Goal: Task Accomplishment & Management: Use online tool/utility

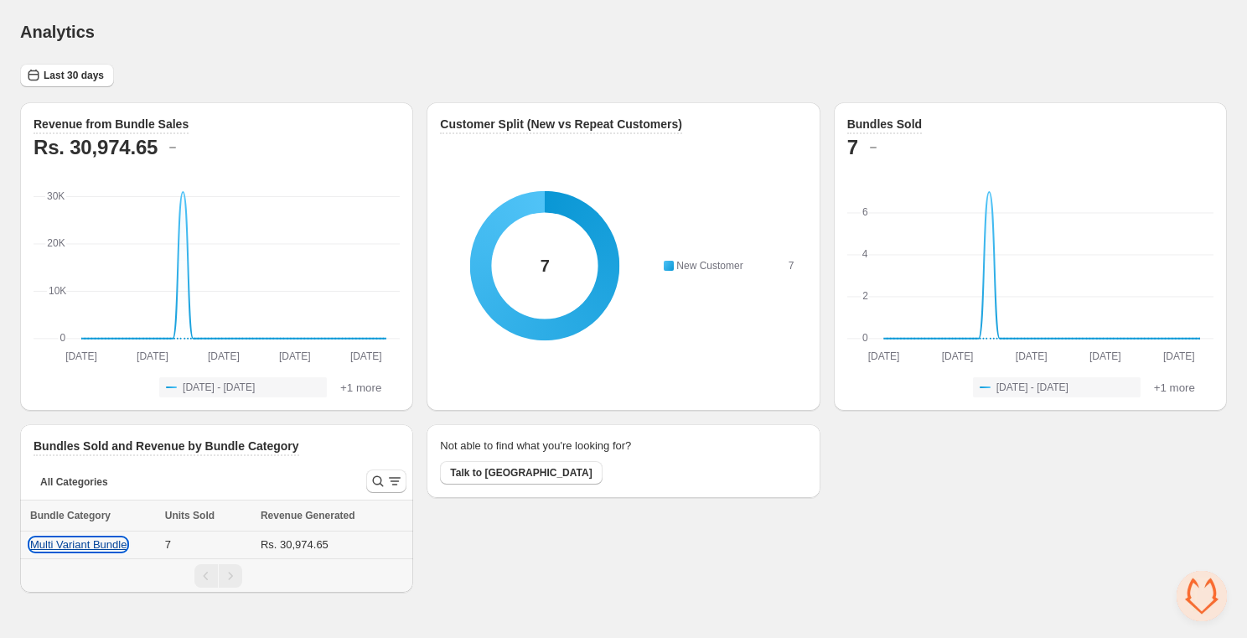
click at [65, 545] on button "Multi Variant Bundle" at bounding box center [78, 544] width 96 height 13
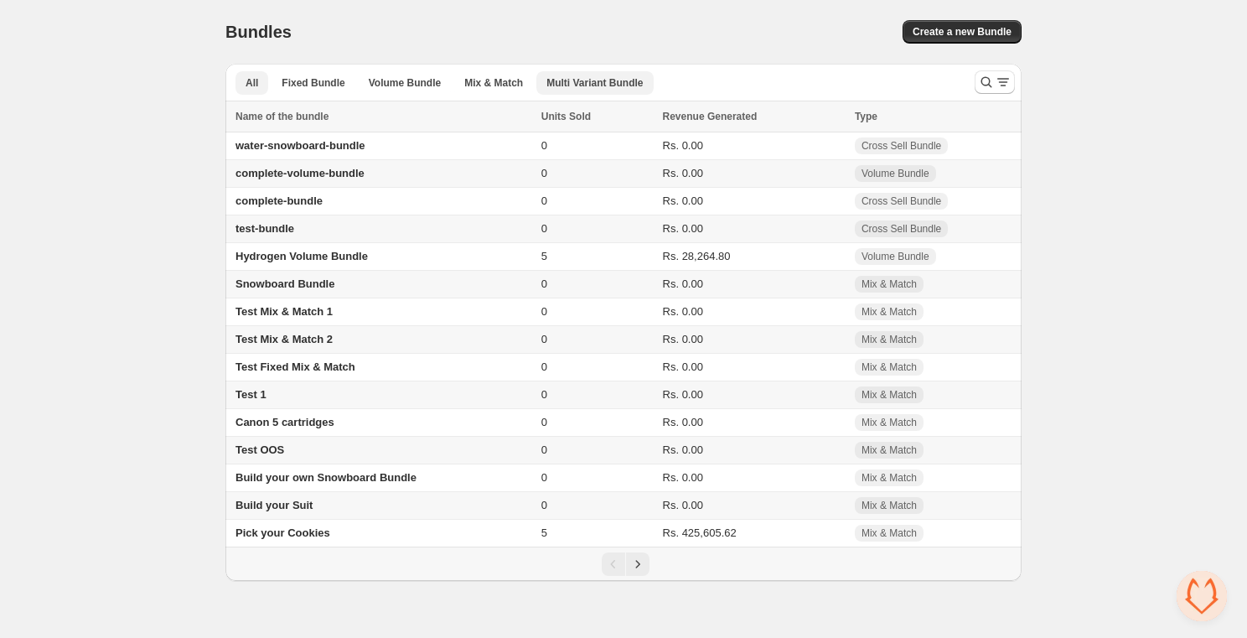
click at [617, 82] on span "Multi Variant Bundle" at bounding box center [594, 82] width 96 height 13
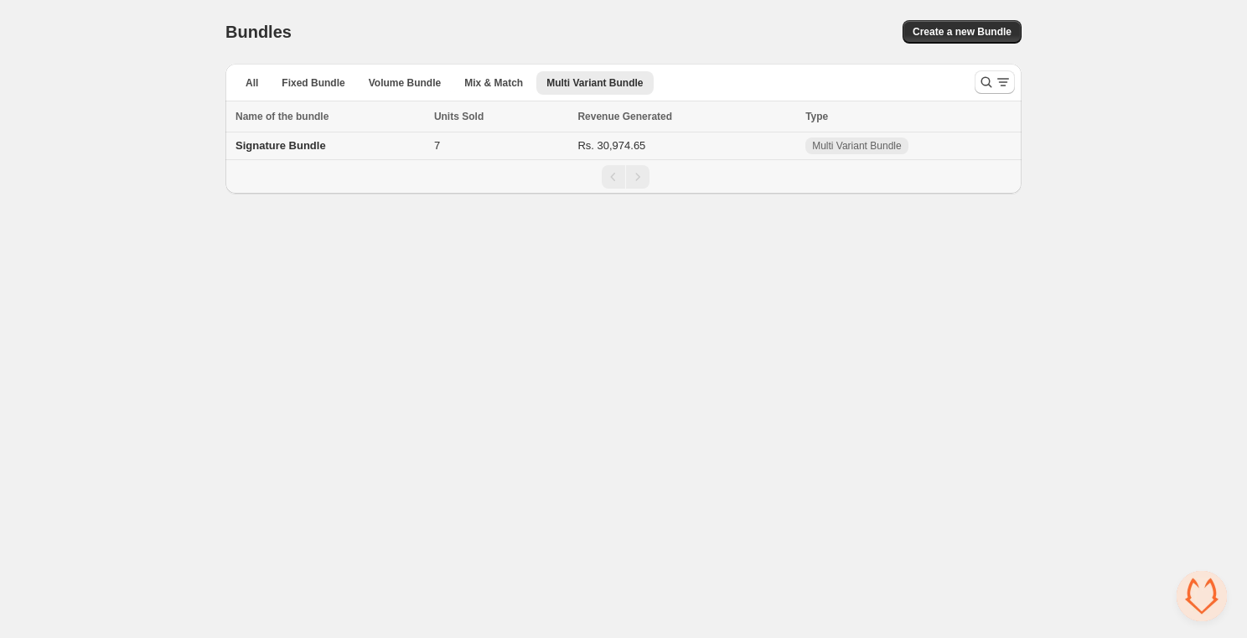
click at [307, 146] on span "Signature Bundle" at bounding box center [280, 145] width 90 height 13
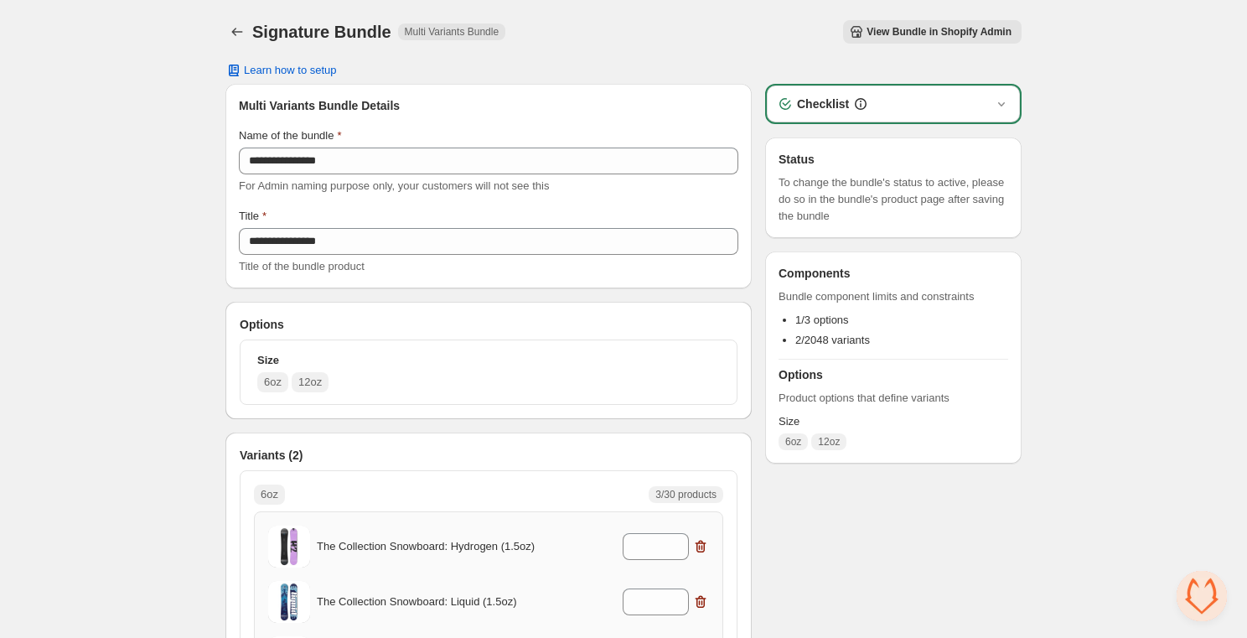
click at [294, 369] on div "Size 6oz 12oz" at bounding box center [292, 372] width 71 height 40
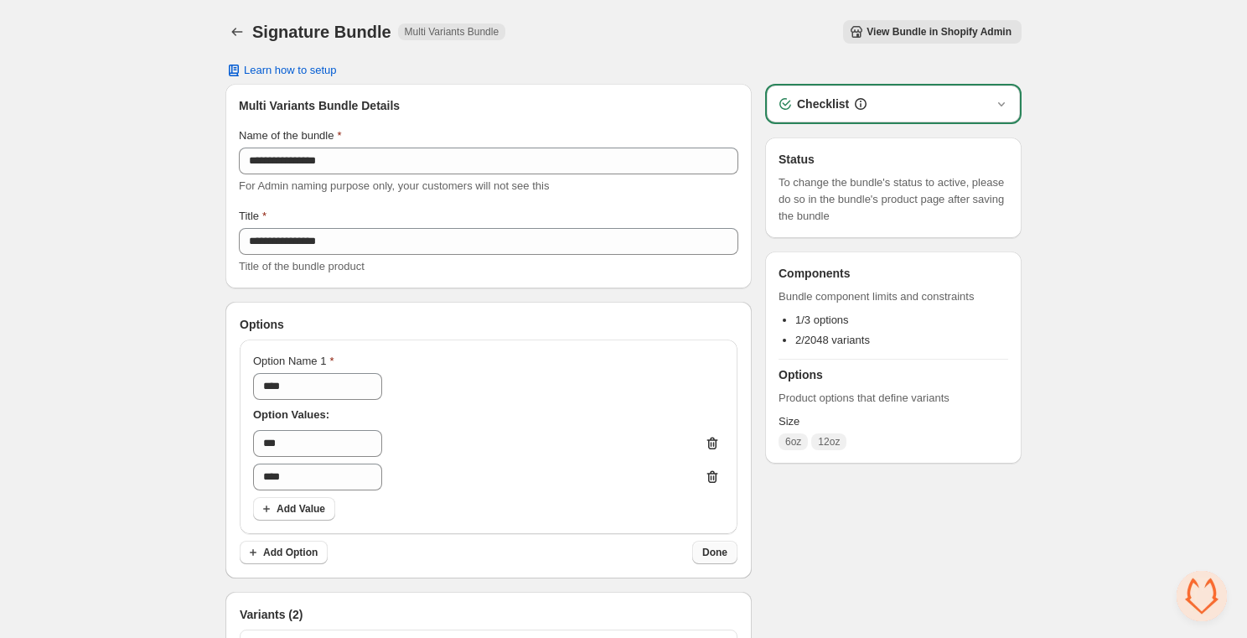
click at [712, 545] on span "Done" at bounding box center [714, 551] width 25 height 13
